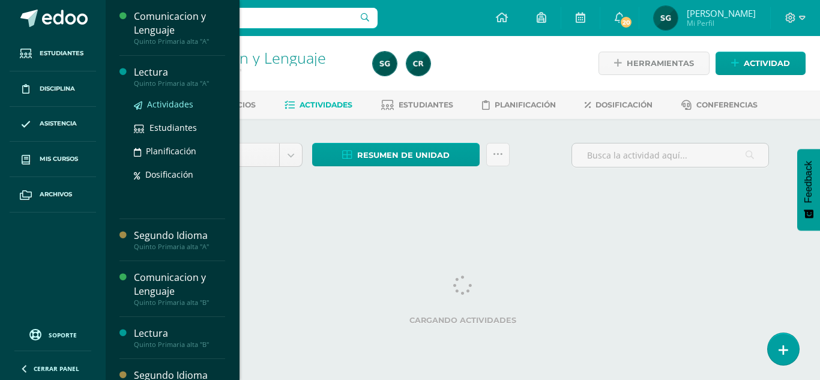
click at [178, 104] on span "Actividades" at bounding box center [170, 103] width 46 height 11
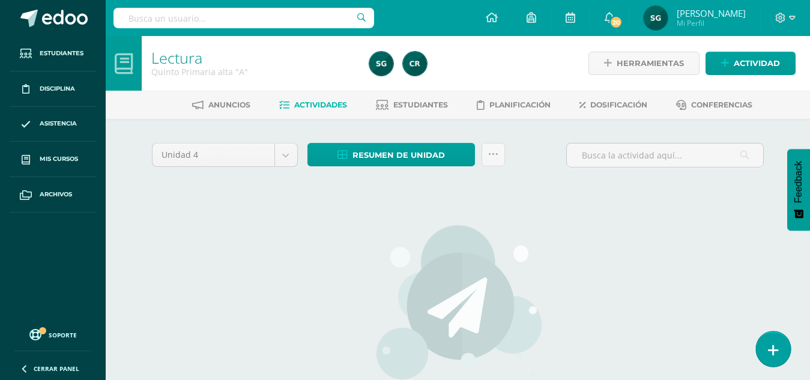
click at [774, 347] on icon at bounding box center [773, 351] width 11 height 14
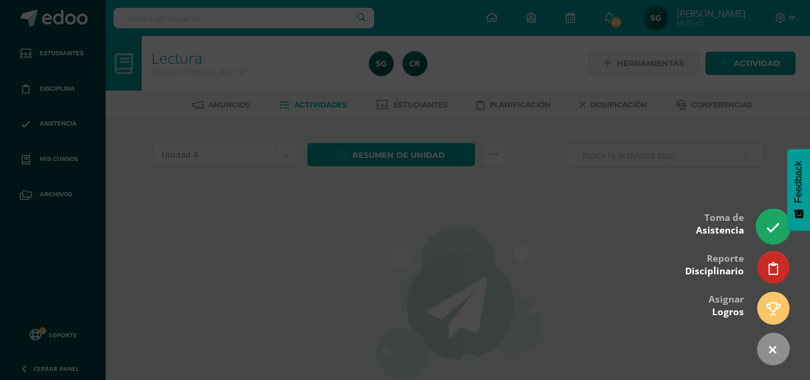
click at [775, 228] on icon at bounding box center [773, 228] width 14 height 14
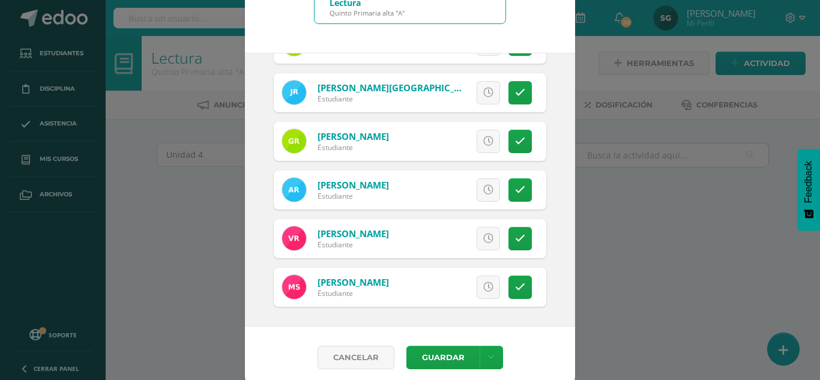
scroll to position [74, 0]
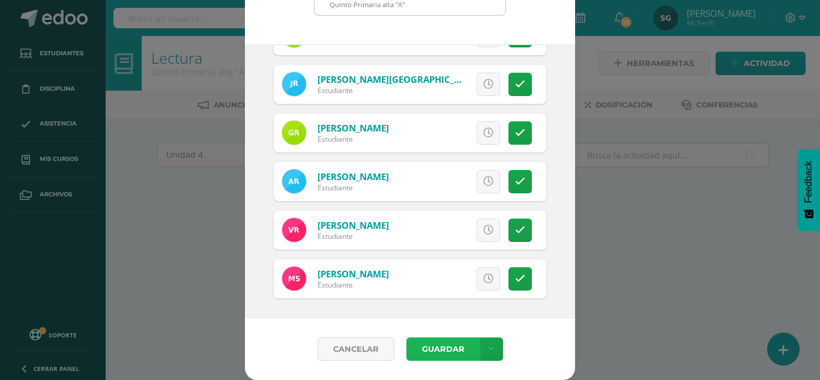
click at [440, 344] on button "Guardar" at bounding box center [443, 349] width 73 height 23
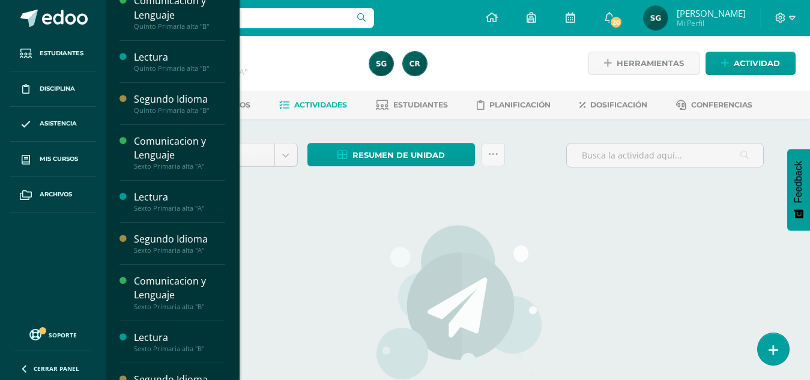
scroll to position [181, 0]
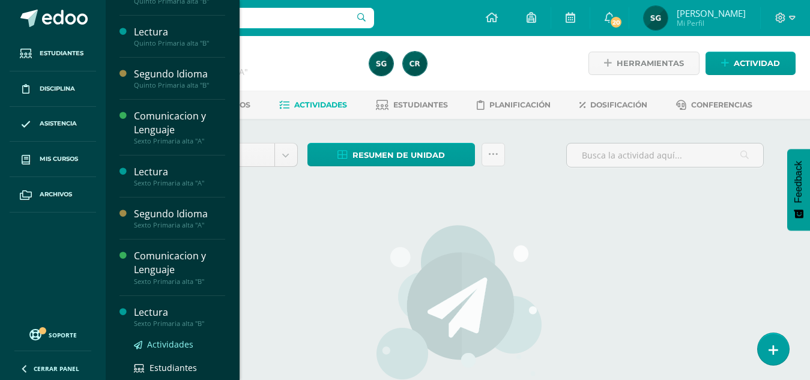
click at [160, 343] on span "Actividades" at bounding box center [170, 344] width 46 height 11
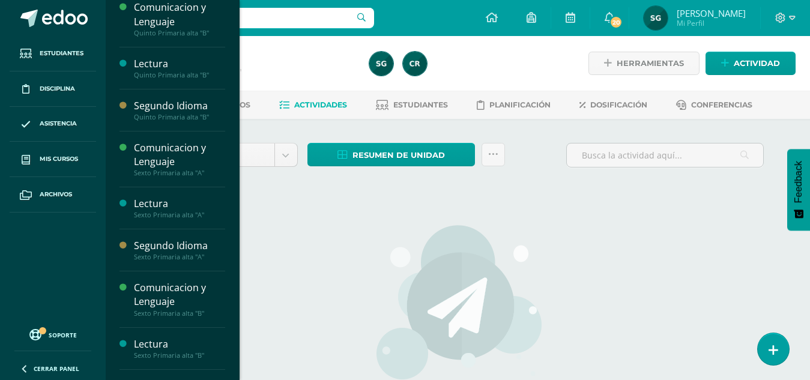
scroll to position [181, 0]
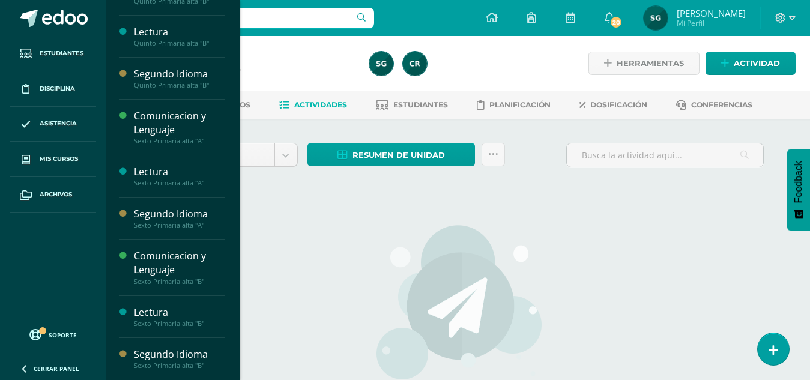
click at [164, 351] on div "Segundo Idioma" at bounding box center [179, 355] width 91 height 14
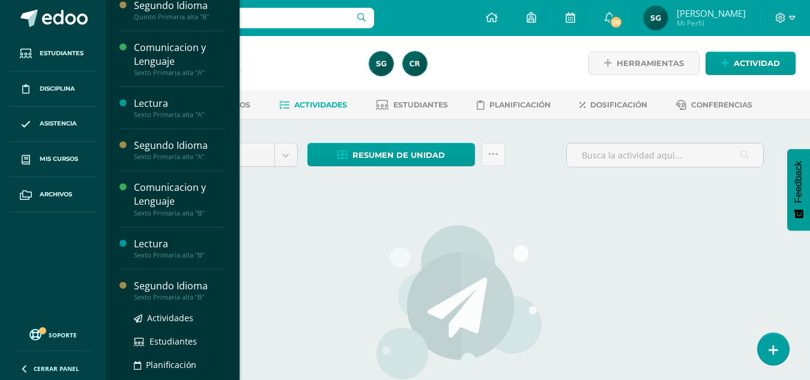
scroll to position [253, 0]
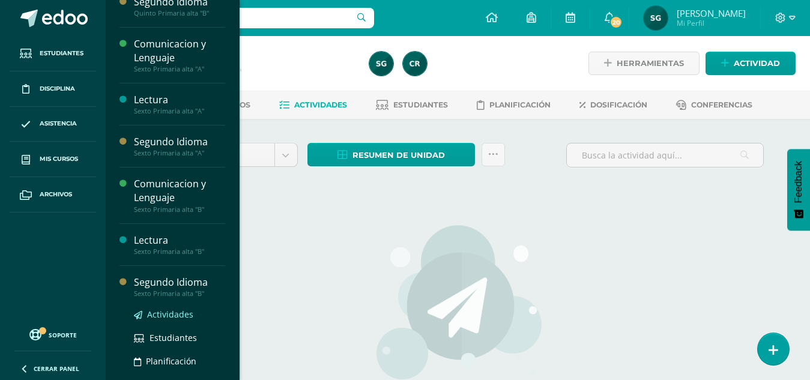
click at [166, 307] on link "Actividades" at bounding box center [179, 314] width 91 height 14
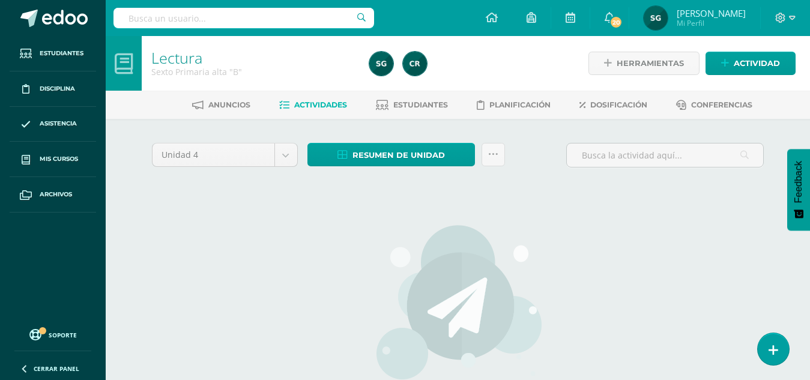
scroll to position [181, 0]
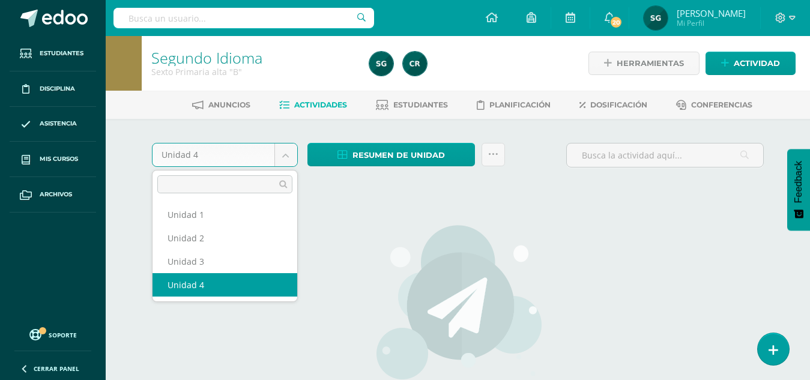
click at [286, 152] on body "Estudiantes Disciplina Asistencia Mis cursos Archivos Soporte Centro de ayuda Ú…" at bounding box center [405, 258] width 810 height 516
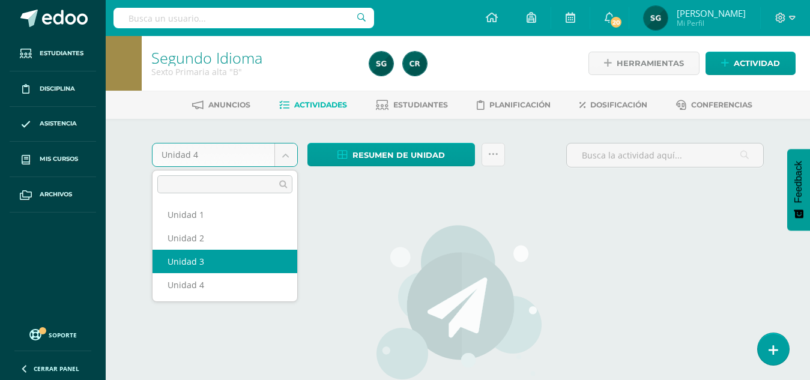
select select "Unidad 3"
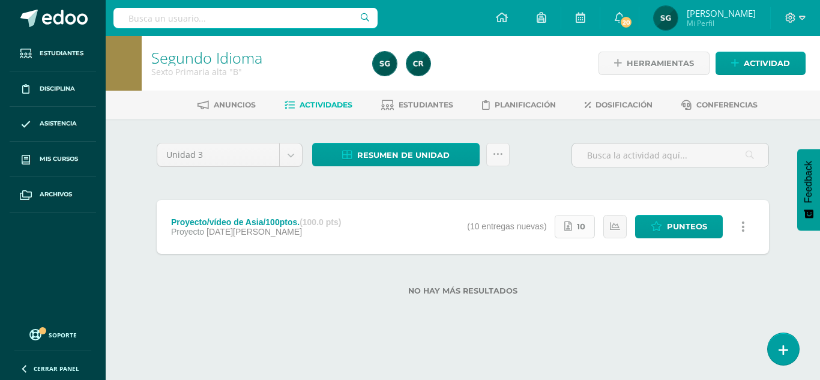
click at [581, 233] on span "10" at bounding box center [581, 227] width 8 height 22
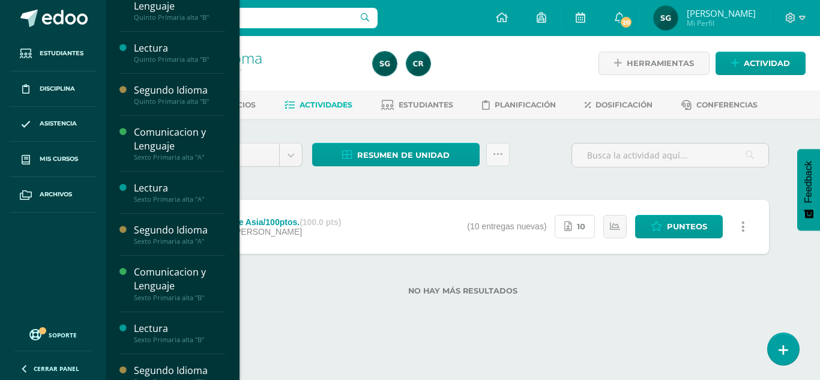
scroll to position [181, 0]
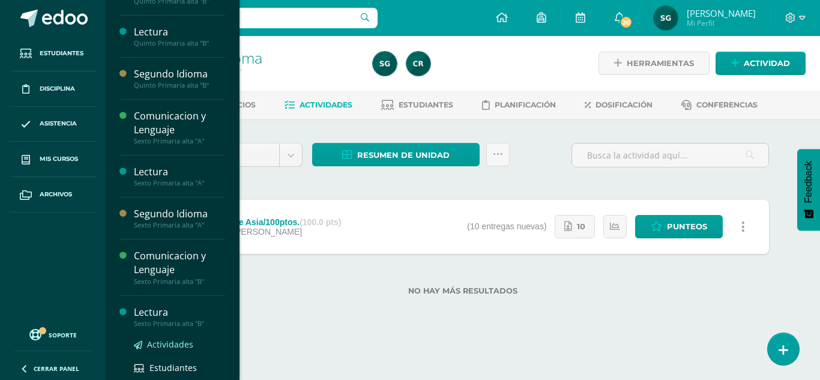
click at [157, 342] on span "Actividades" at bounding box center [170, 344] width 46 height 11
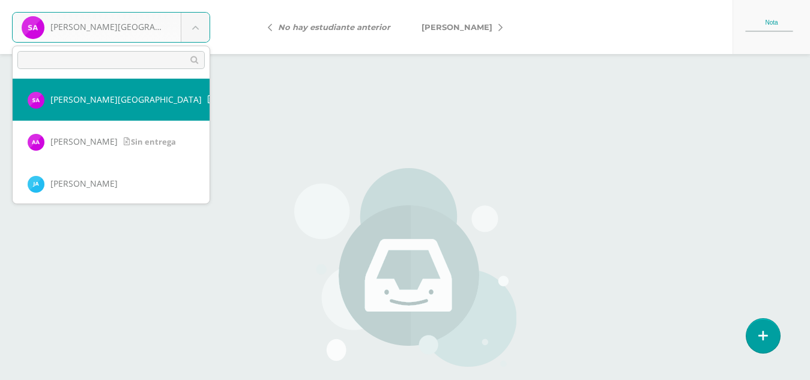
click at [195, 35] on body "[PERSON_NAME], [PERSON_NAME] entrega [PERSON_NAME], [GEOGRAPHIC_DATA] [PERSON_N…" at bounding box center [405, 250] width 810 height 500
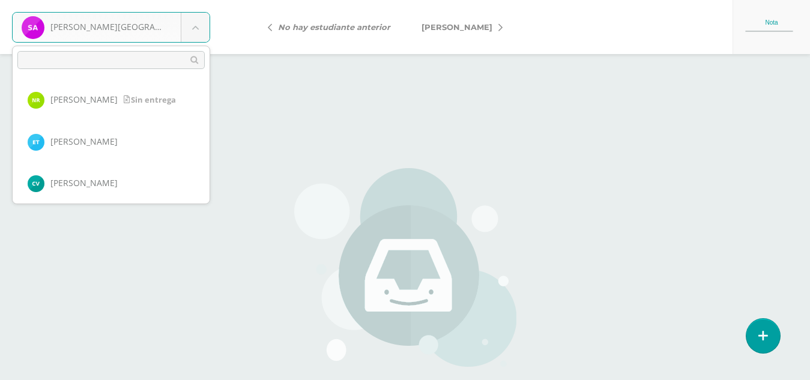
scroll to position [757, 0]
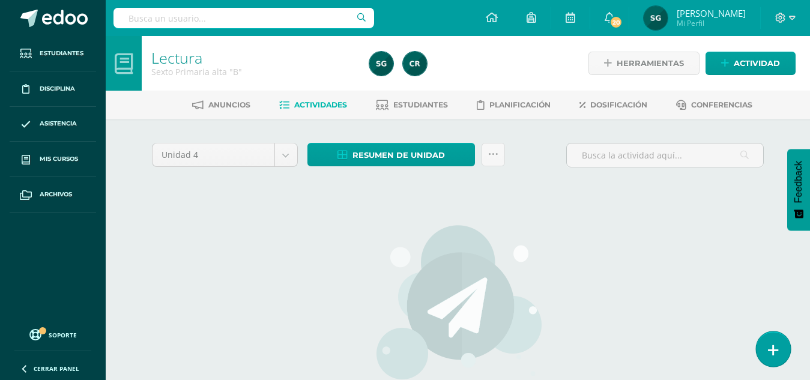
click at [780, 347] on link at bounding box center [773, 349] width 34 height 35
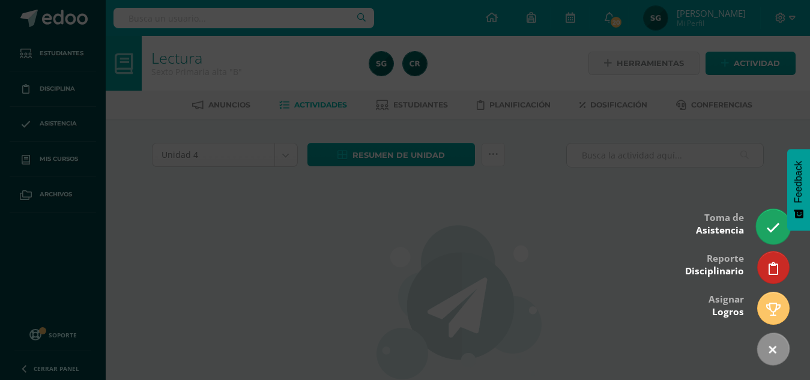
click at [771, 211] on link at bounding box center [773, 226] width 34 height 35
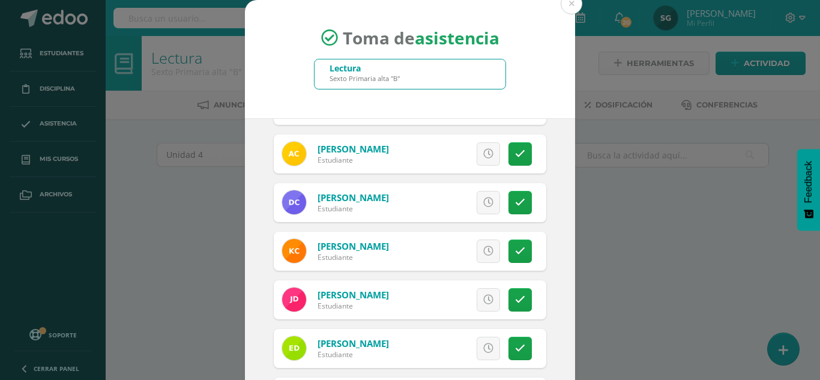
scroll to position [186, 0]
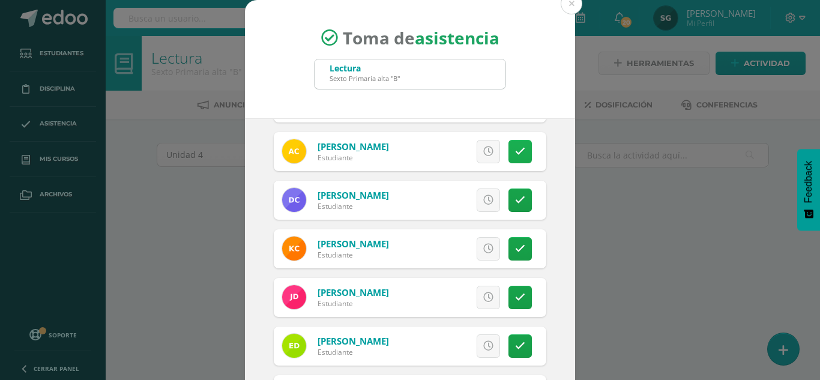
click at [515, 147] on icon at bounding box center [520, 152] width 10 height 10
click at [517, 147] on icon at bounding box center [520, 152] width 7 height 10
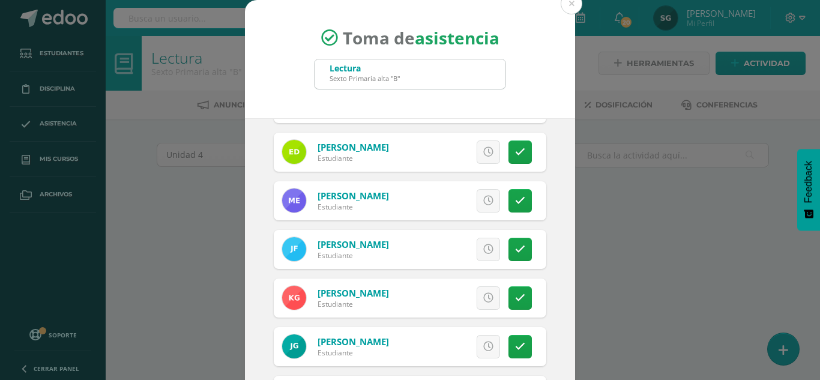
scroll to position [383, 0]
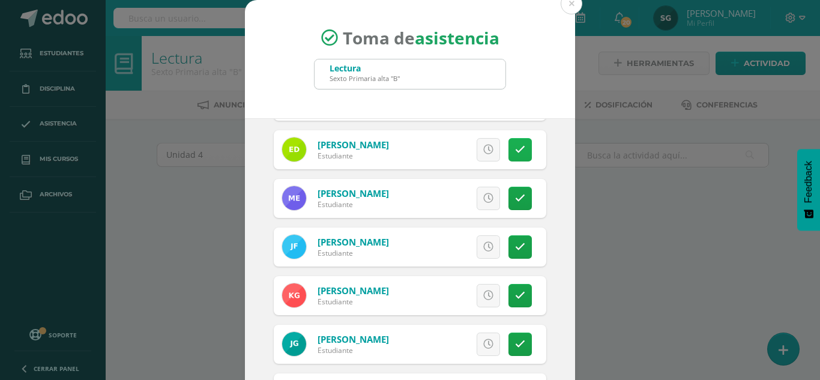
click at [515, 146] on icon at bounding box center [520, 150] width 10 height 10
click at [509, 146] on link at bounding box center [520, 149] width 23 height 23
click at [515, 200] on icon at bounding box center [520, 198] width 10 height 10
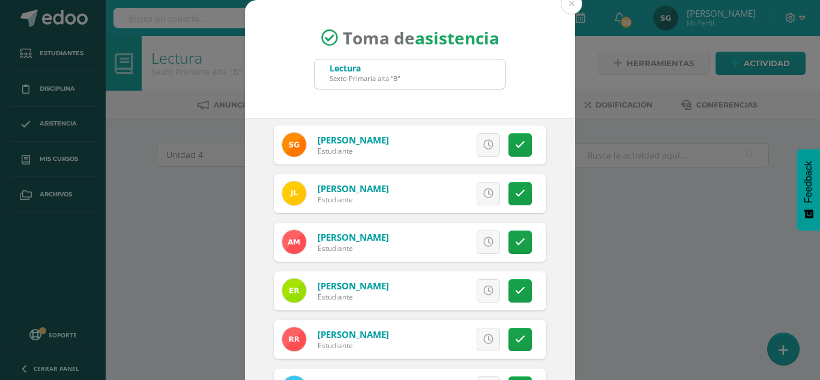
scroll to position [637, 0]
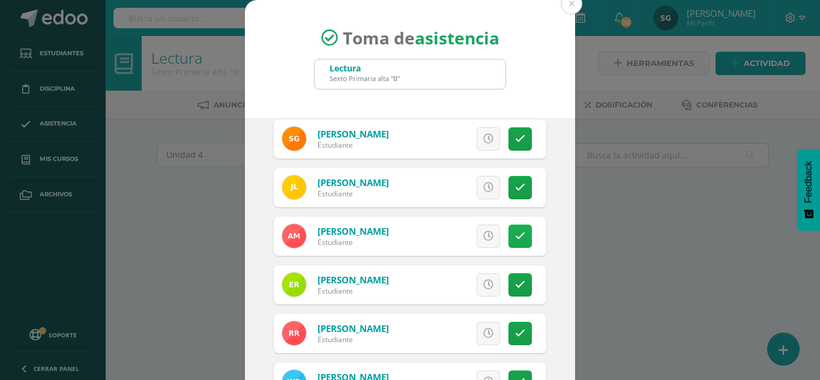
click at [515, 232] on icon at bounding box center [520, 236] width 10 height 10
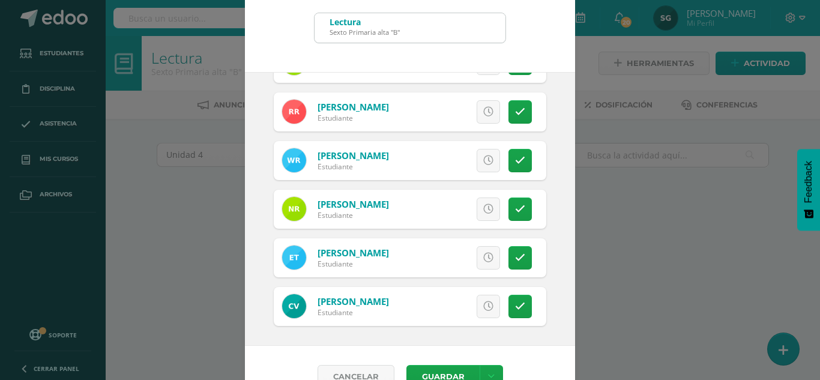
scroll to position [74, 0]
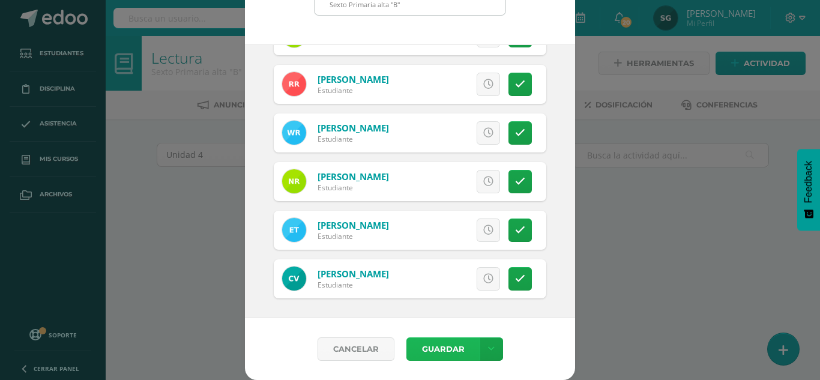
click at [438, 351] on button "Guardar" at bounding box center [443, 349] width 73 height 23
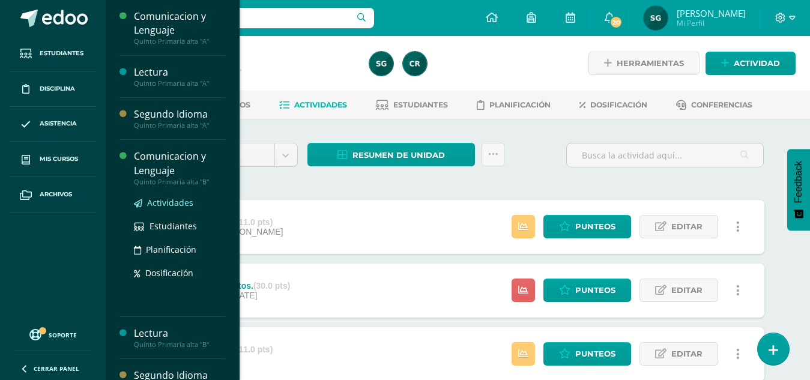
click at [171, 207] on span "Actividades" at bounding box center [170, 202] width 46 height 11
